Goal: Task Accomplishment & Management: Use online tool/utility

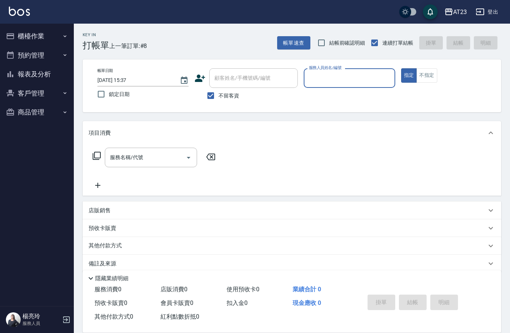
scroll to position [10, 0]
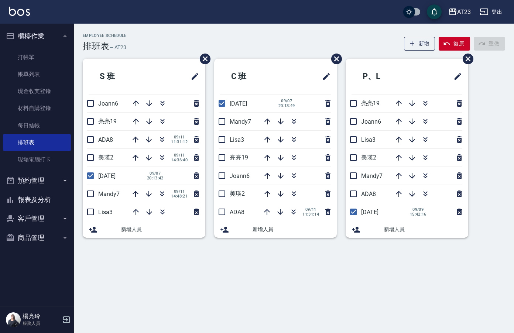
drag, startPoint x: 220, startPoint y: 121, endPoint x: 230, endPoint y: 124, distance: 9.9
click at [220, 121] on input "checkbox" at bounding box center [222, 122] width 16 height 16
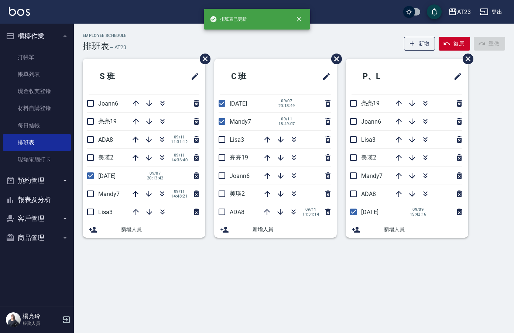
drag, startPoint x: 268, startPoint y: 138, endPoint x: 236, endPoint y: 128, distance: 32.9
click at [267, 138] on icon "button" at bounding box center [267, 140] width 6 height 6
click at [223, 121] on input "checkbox" at bounding box center [222, 122] width 16 height 16
checkbox input "false"
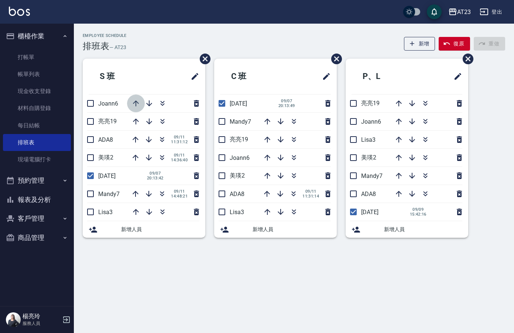
click at [134, 104] on icon "button" at bounding box center [135, 103] width 9 height 9
